Goal: Find specific page/section: Find specific page/section

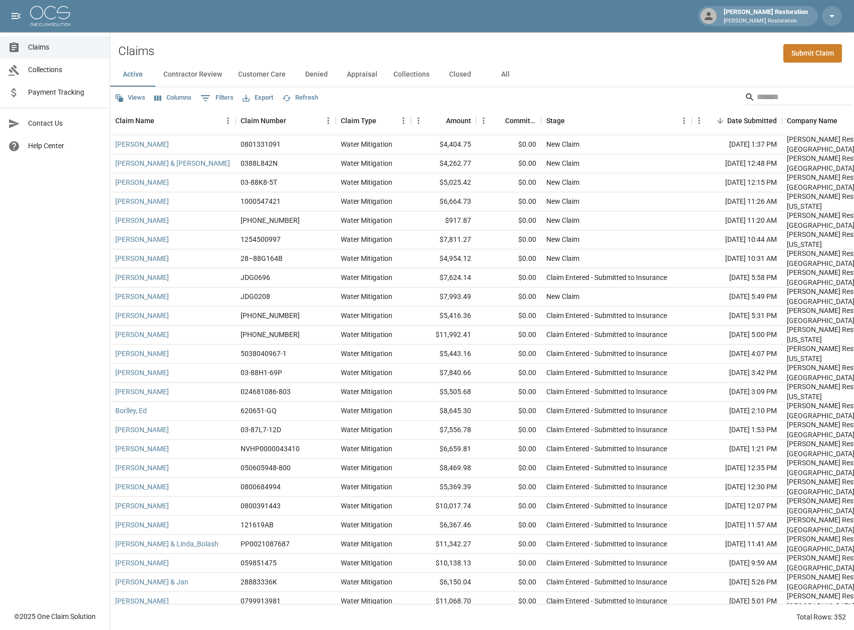
click at [63, 13] on img at bounding box center [50, 16] width 40 height 20
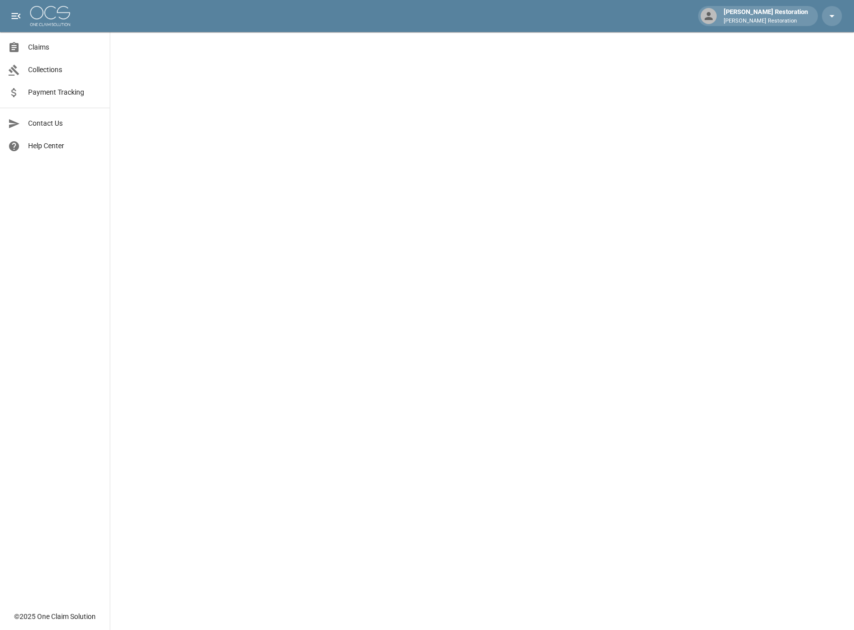
click at [63, 13] on img at bounding box center [50, 16] width 40 height 20
